Goal: Task Accomplishment & Management: Manage account settings

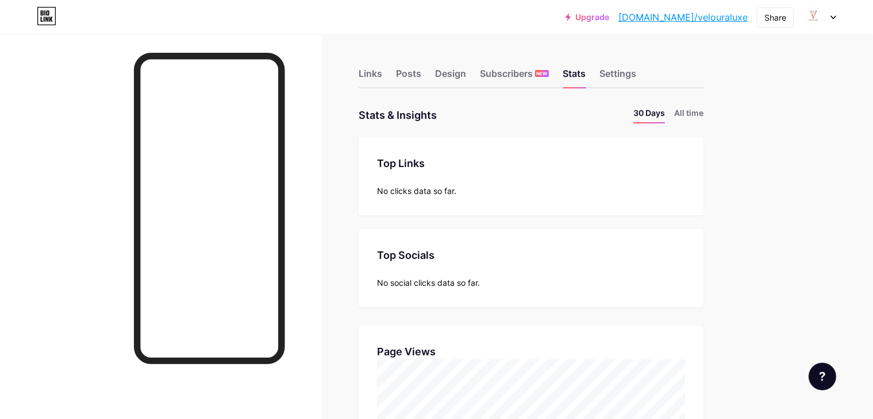
scroll to position [419, 873]
click at [382, 72] on div "Links" at bounding box center [370, 77] width 24 height 21
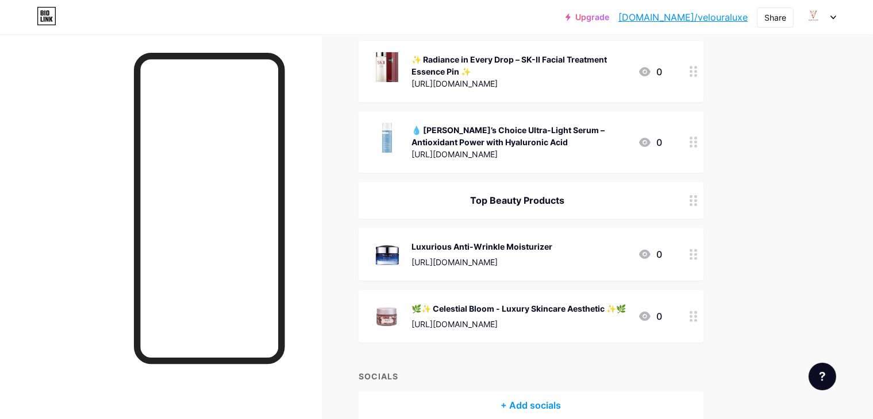
scroll to position [325, 0]
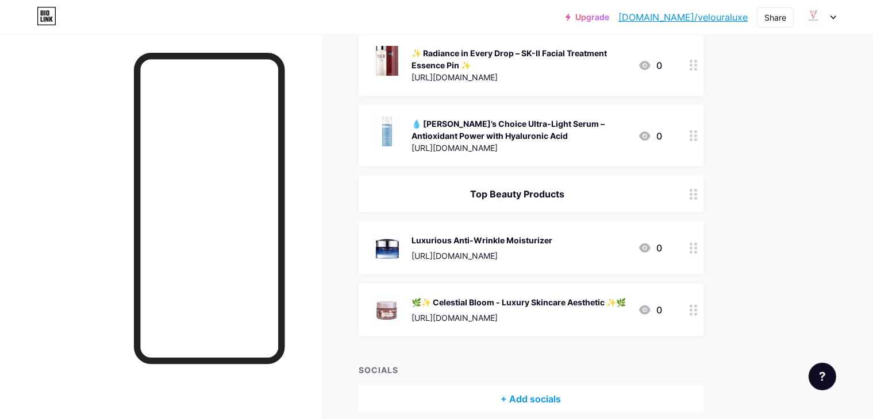
click at [552, 241] on div "Luxurious Anti-Wrinkle Moisturizer [URL][DOMAIN_NAME]" at bounding box center [481, 248] width 141 height 30
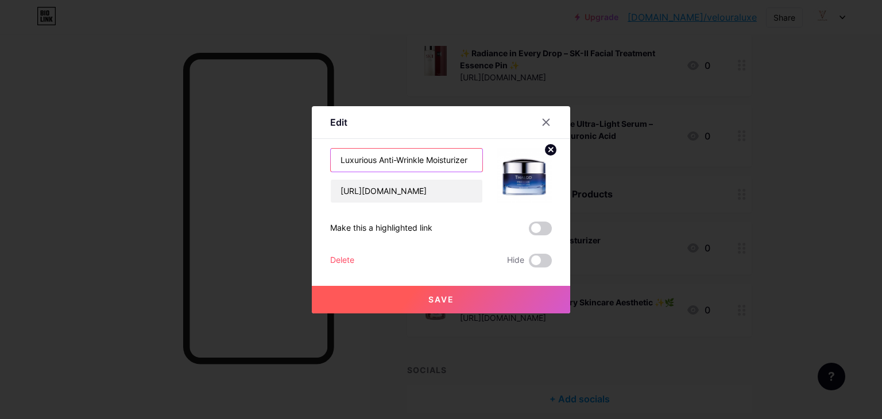
drag, startPoint x: 334, startPoint y: 164, endPoint x: 464, endPoint y: 168, distance: 129.3
click at [485, 169] on div "Luxurious Anti-Wrinkle Moisturizer [URL][DOMAIN_NAME]" at bounding box center [441, 175] width 222 height 55
click at [542, 121] on icon at bounding box center [546, 122] width 9 height 9
